Goal: Submit feedback/report problem

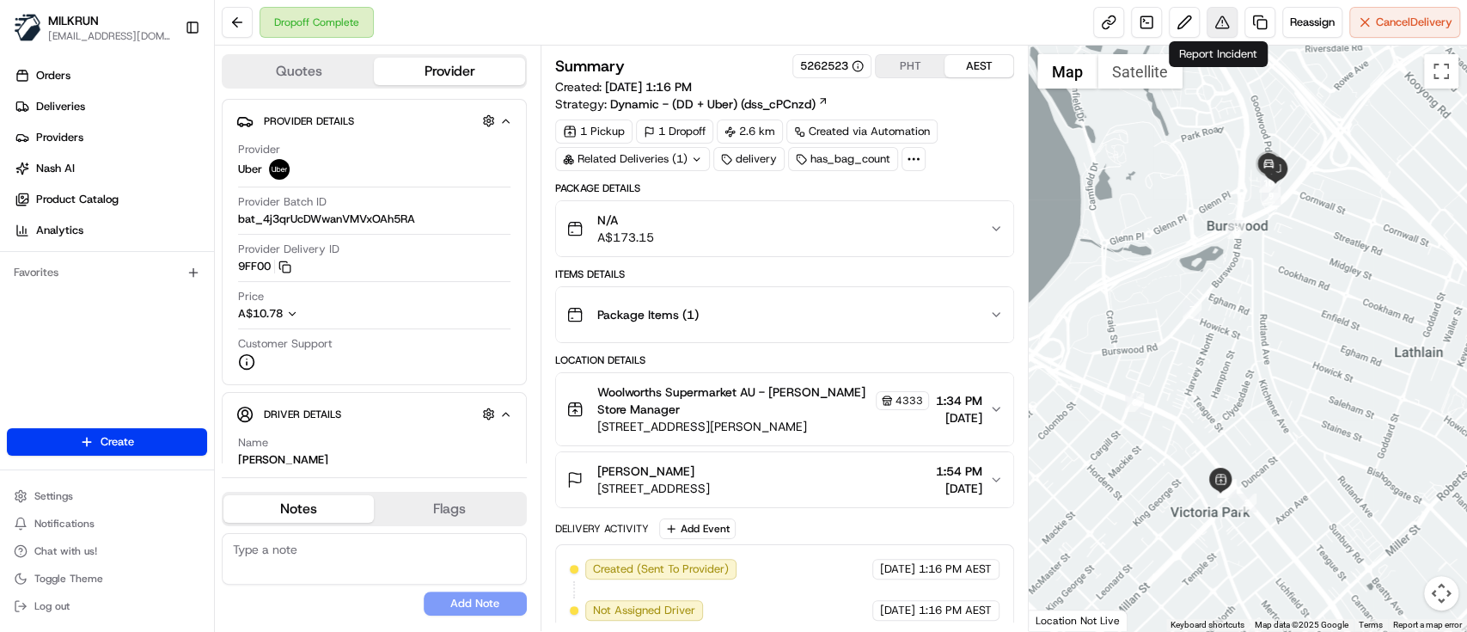
click at [1218, 34] on button at bounding box center [1222, 22] width 31 height 31
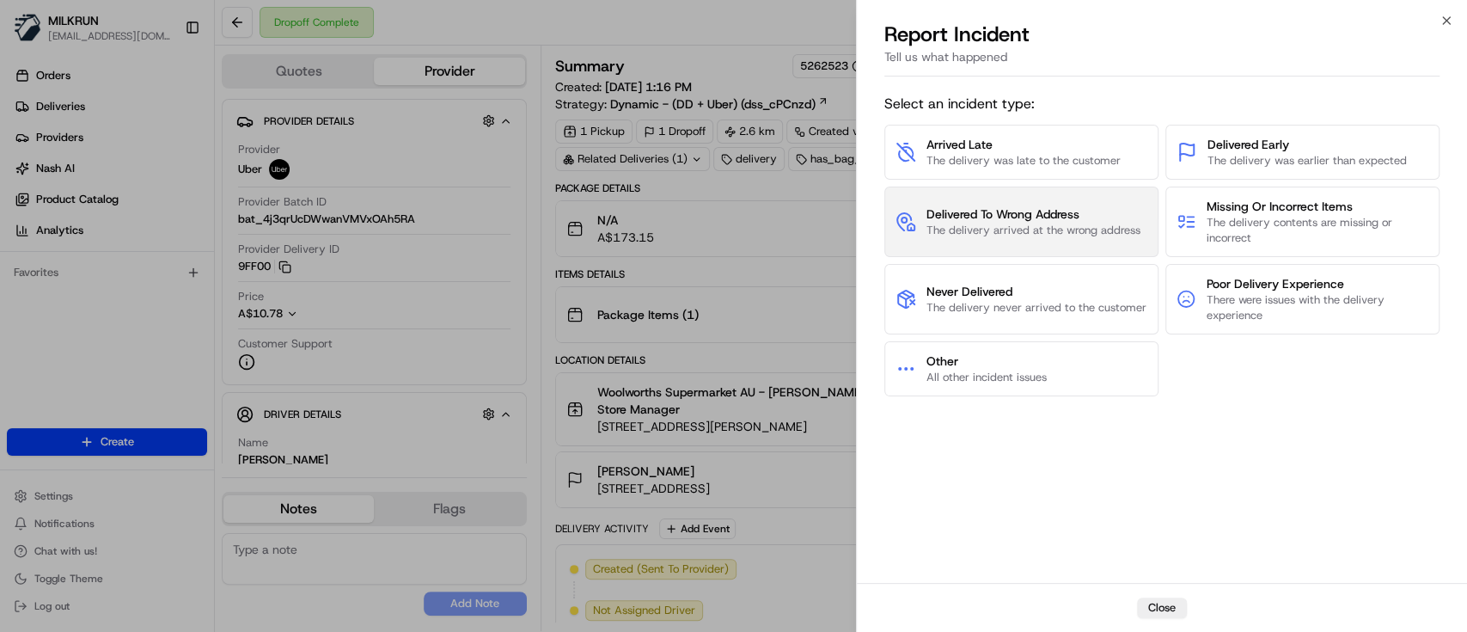
click at [1076, 231] on span "The delivery arrived at the wrong address" at bounding box center [1033, 230] width 214 height 15
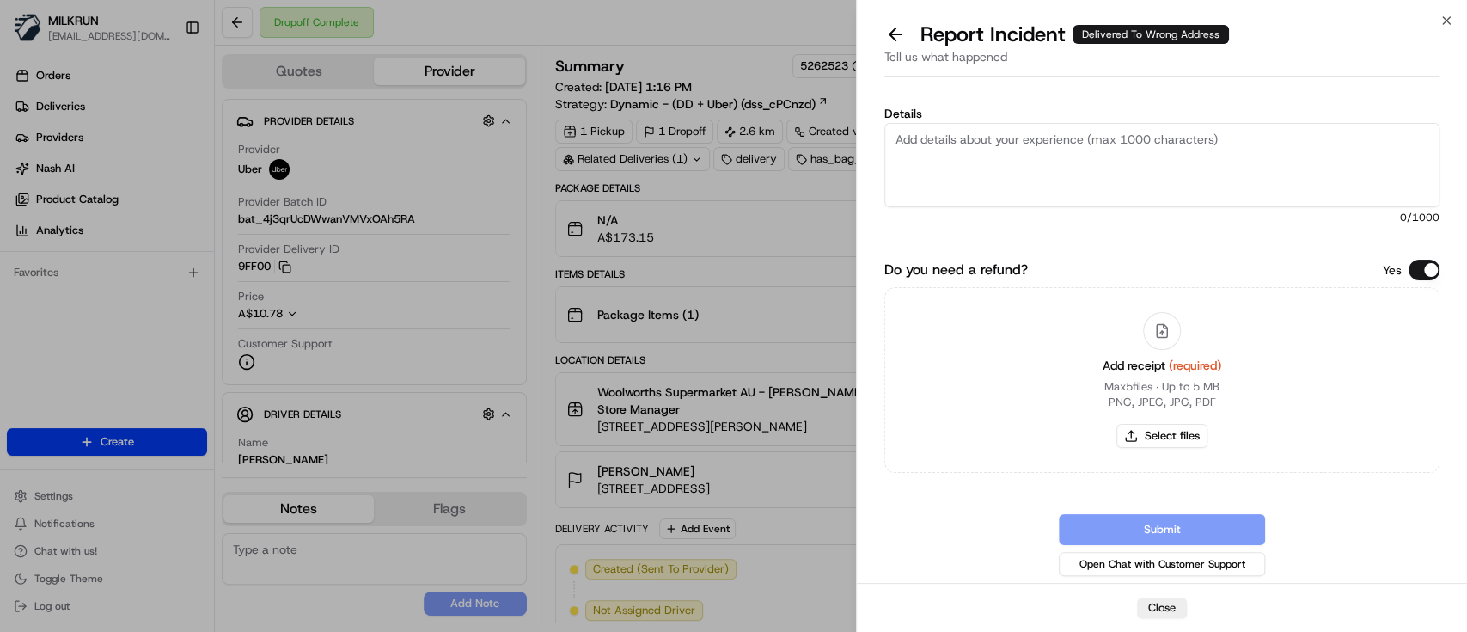
click at [1033, 154] on textarea "Details" at bounding box center [1161, 165] width 555 height 84
type textarea "Not delivered to customer, left in wrong spot."
click at [1160, 430] on button "Select files" at bounding box center [1161, 436] width 91 height 24
type input "C:\fakepath\[PERSON_NAME]png"
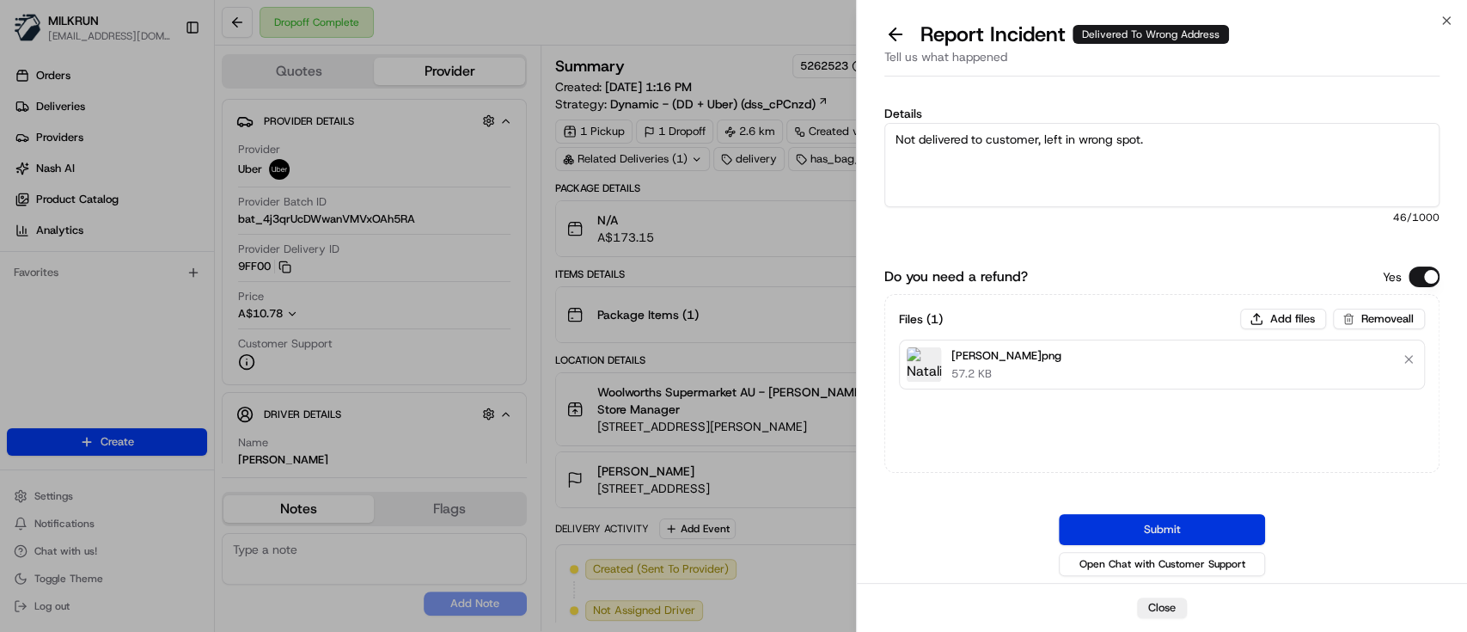
click at [1231, 515] on button "Submit" at bounding box center [1162, 529] width 206 height 31
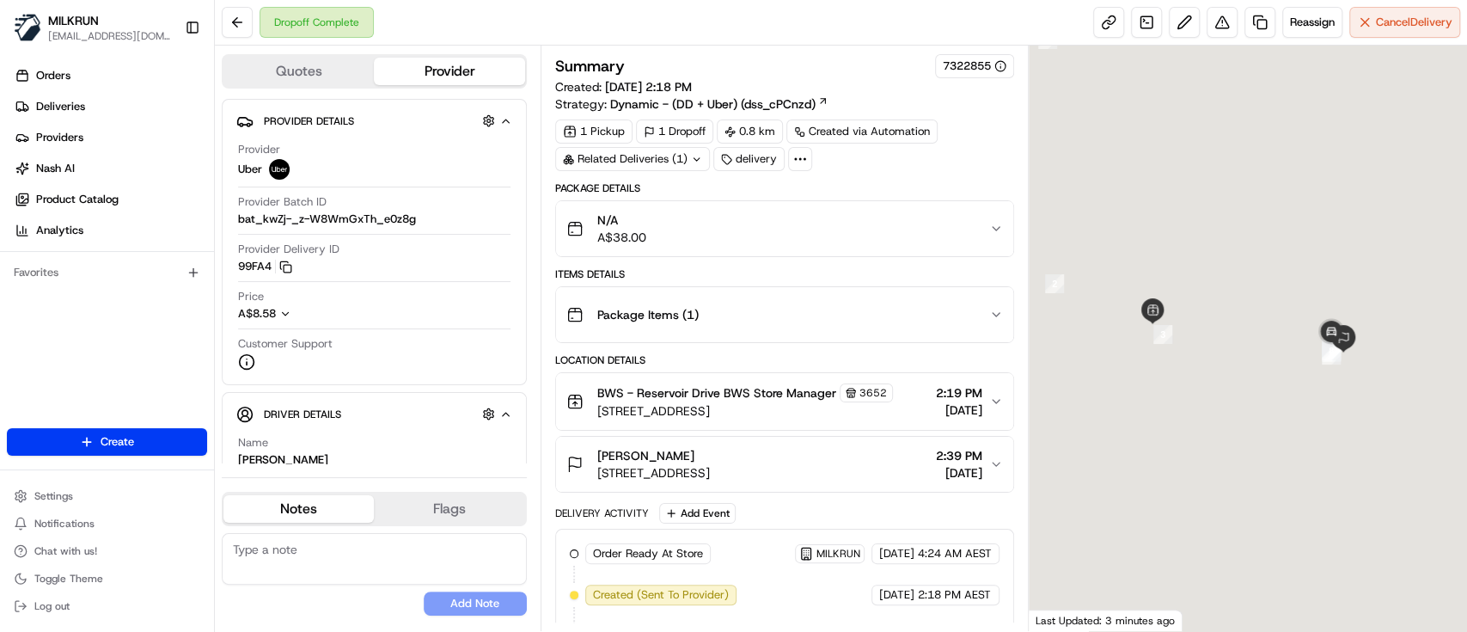
click at [433, 549] on textarea at bounding box center [374, 559] width 305 height 52
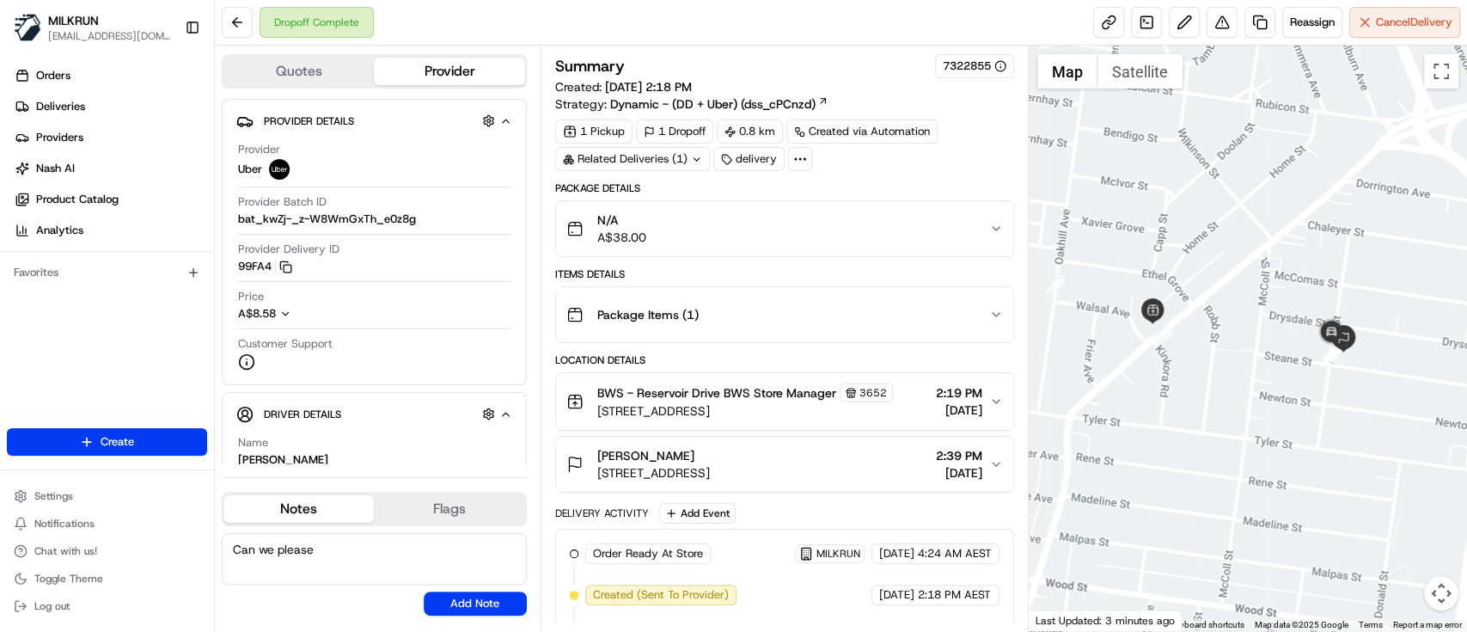
type textarea "Can we please"
